Goal: Find specific page/section: Find specific page/section

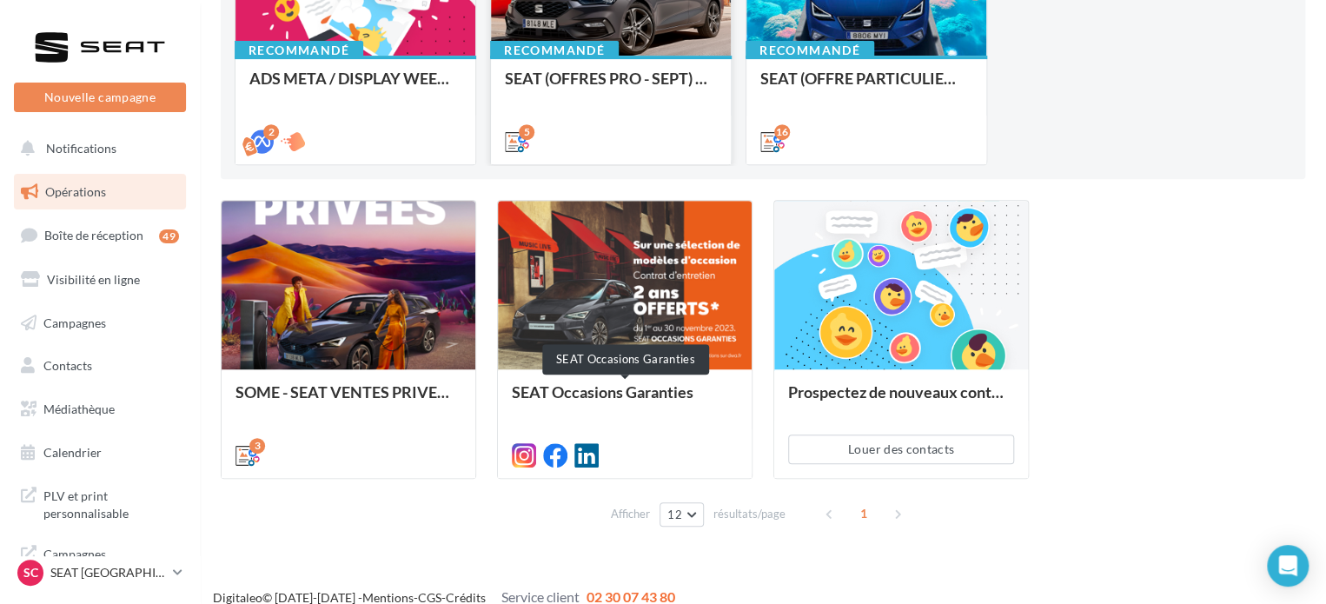
scroll to position [323, 0]
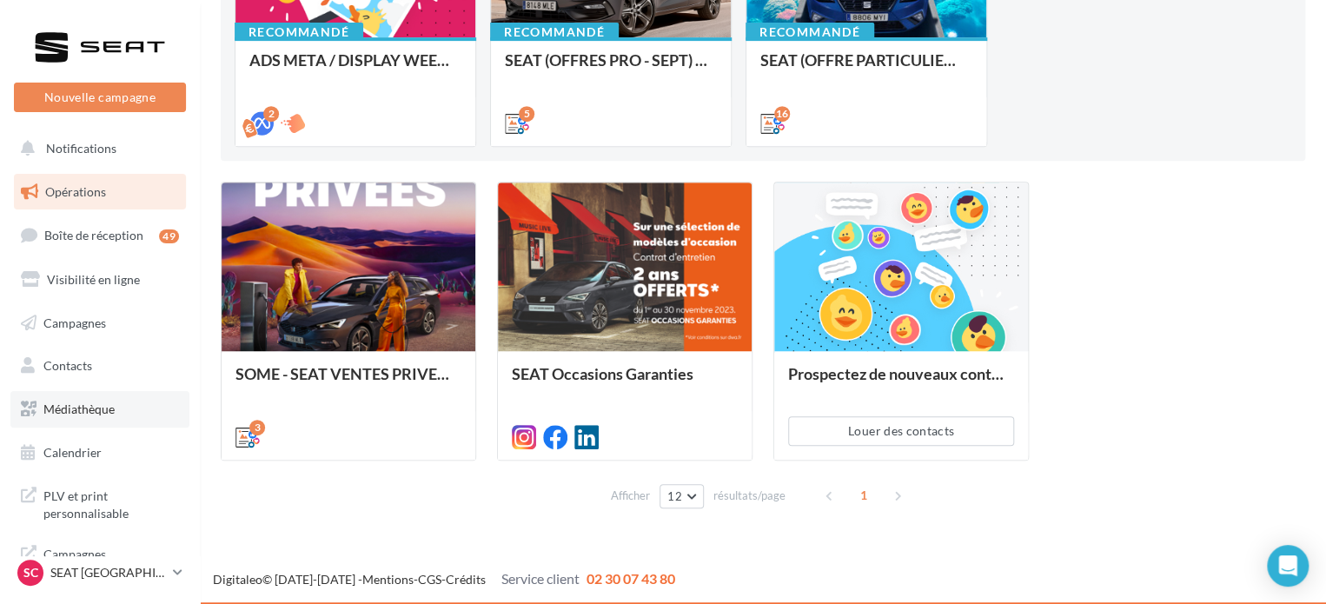
click at [77, 395] on link "Médiathèque" at bounding box center [99, 409] width 179 height 37
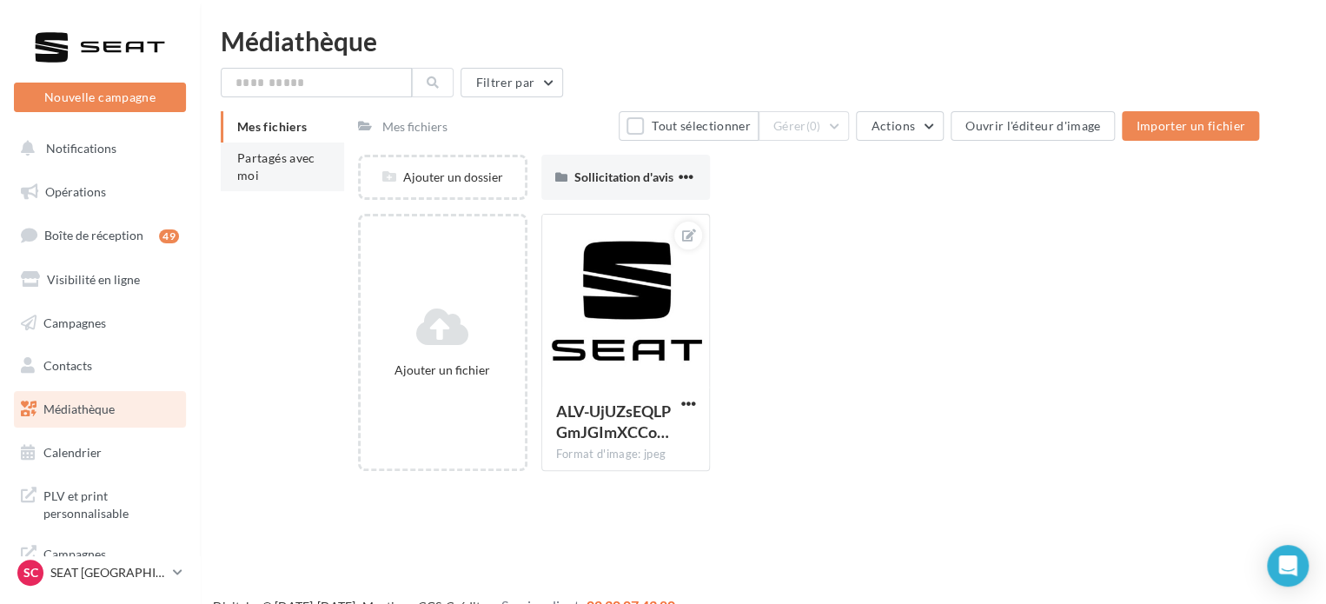
click at [316, 158] on li "Partagés avec moi" at bounding box center [282, 167] width 123 height 49
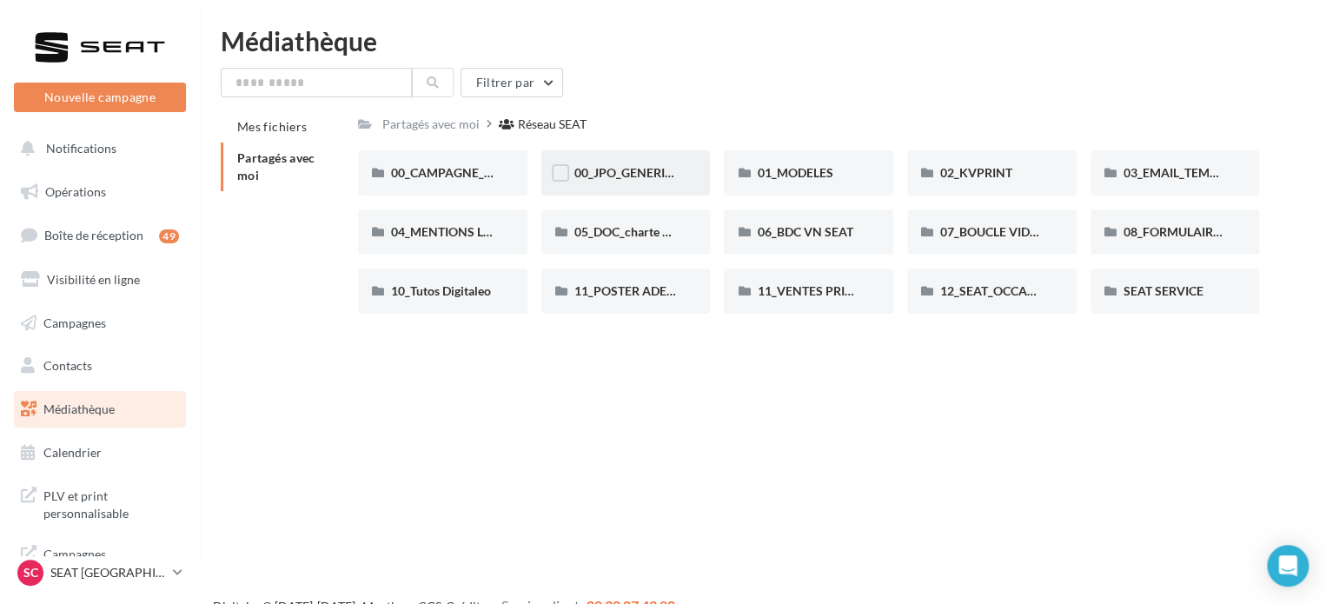
click at [692, 178] on div "00_JPO_GENERIQUE IBIZA ARONA" at bounding box center [626, 172] width 169 height 45
